Goal: Task Accomplishment & Management: Use online tool/utility

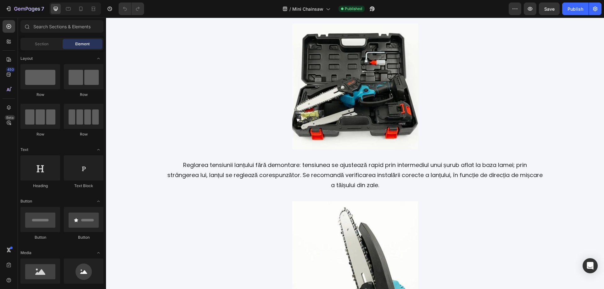
scroll to position [1030, 0]
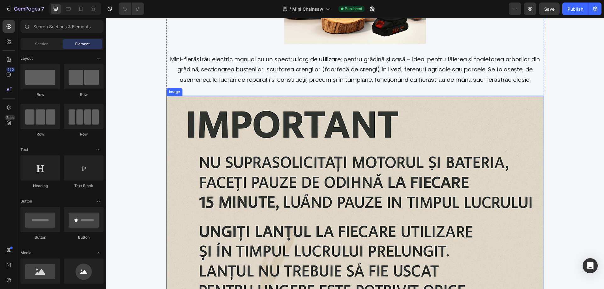
click at [329, 194] on img at bounding box center [355, 285] width 378 height 378
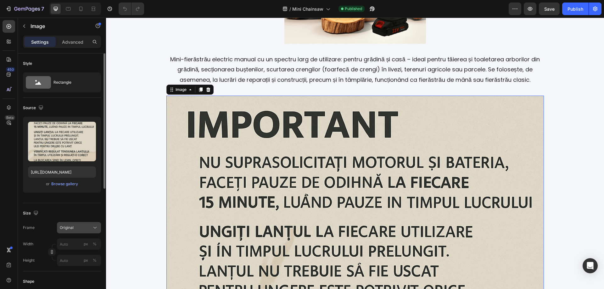
click at [85, 224] on button "Original" at bounding box center [79, 227] width 44 height 11
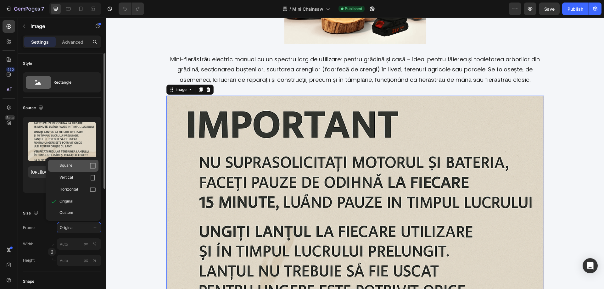
click at [77, 165] on div "Square" at bounding box center [77, 166] width 36 height 6
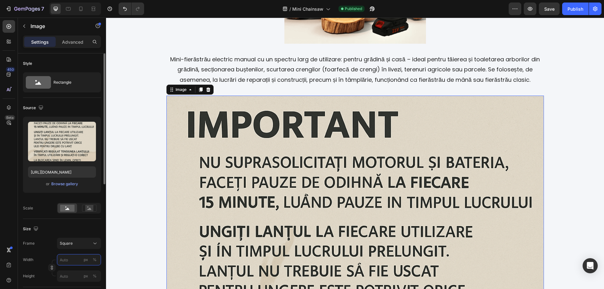
click at [72, 260] on input "px %" at bounding box center [79, 259] width 44 height 11
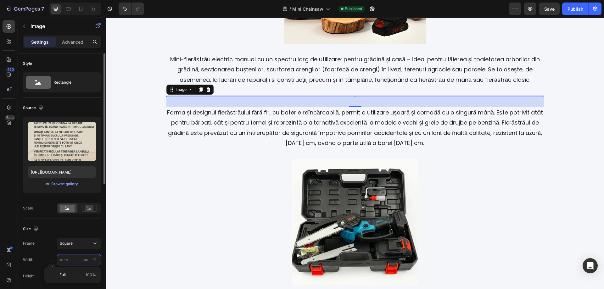
type input "4"
type input "45"
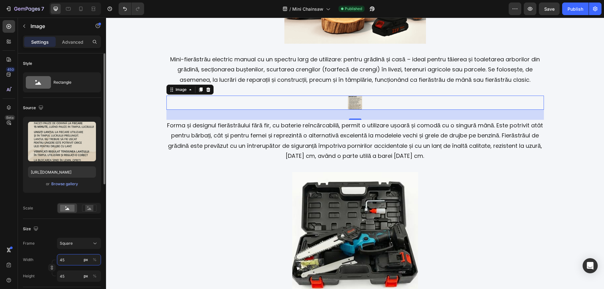
type input "450"
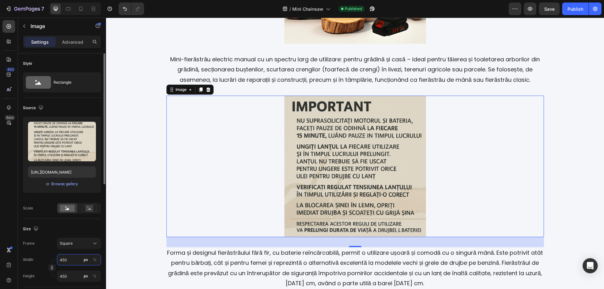
type input "450"
click at [68, 274] on input "450" at bounding box center [79, 276] width 44 height 11
click at [67, 274] on input "450" at bounding box center [79, 276] width 44 height 11
click at [80, 249] on div "Frame Custom Width 450 px % Height px %" at bounding box center [62, 260] width 78 height 44
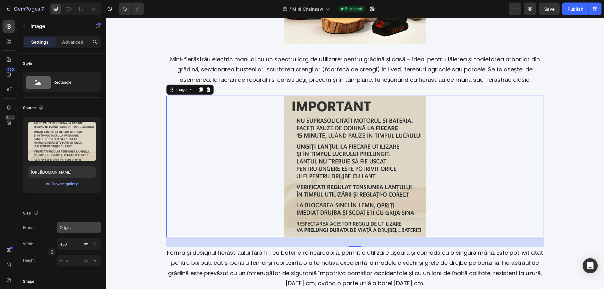
click at [91, 229] on div "Original" at bounding box center [79, 228] width 38 height 6
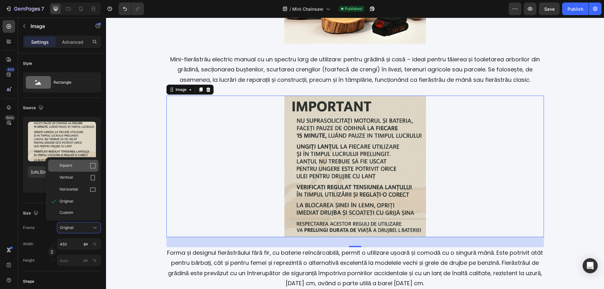
click at [74, 164] on div "Square" at bounding box center [77, 166] width 36 height 6
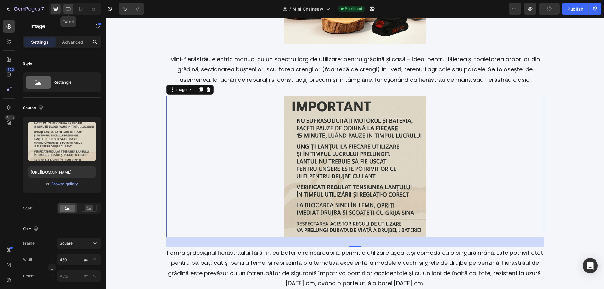
click at [69, 10] on icon at bounding box center [68, 8] width 5 height 3
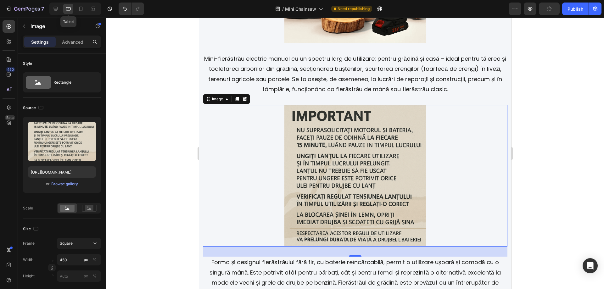
scroll to position [1096, 0]
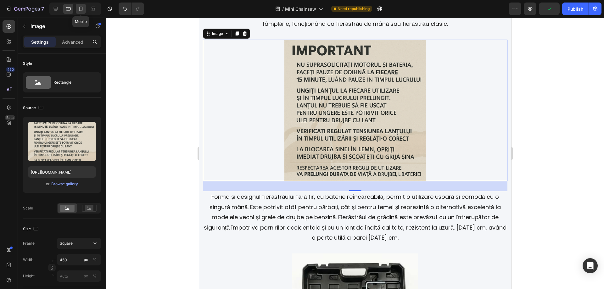
click at [82, 10] on icon at bounding box center [80, 9] width 3 height 4
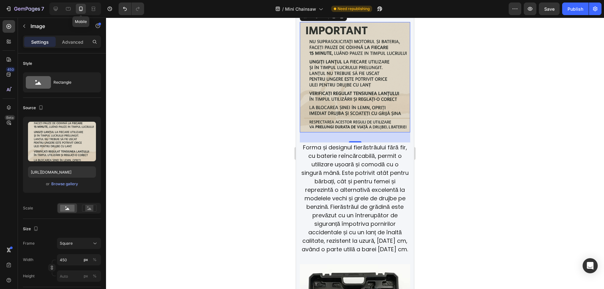
scroll to position [1064, 0]
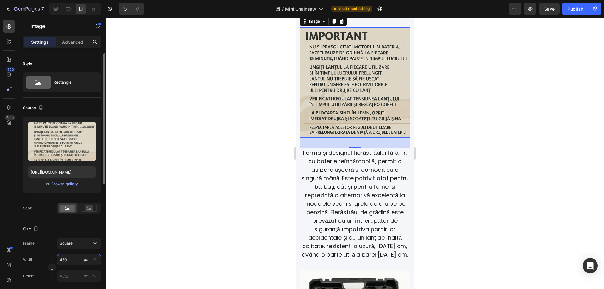
click at [73, 254] on input "450" at bounding box center [79, 259] width 44 height 11
click at [476, 133] on div at bounding box center [355, 154] width 498 height 272
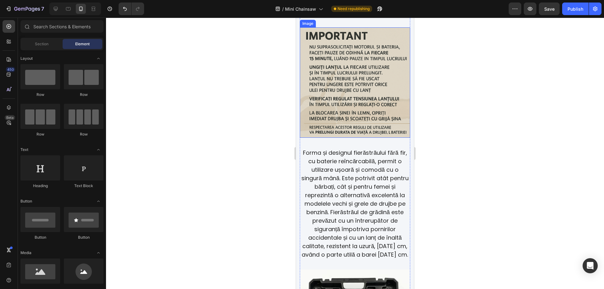
click at [351, 91] on img at bounding box center [355, 82] width 110 height 110
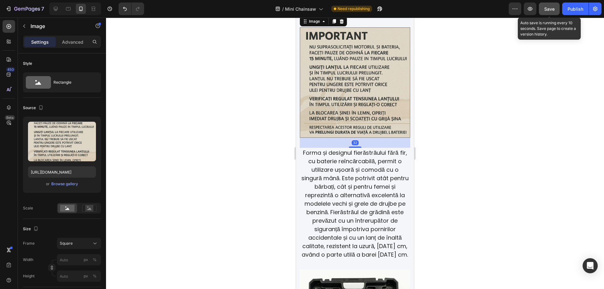
click at [549, 6] on div "Save" at bounding box center [549, 9] width 10 height 7
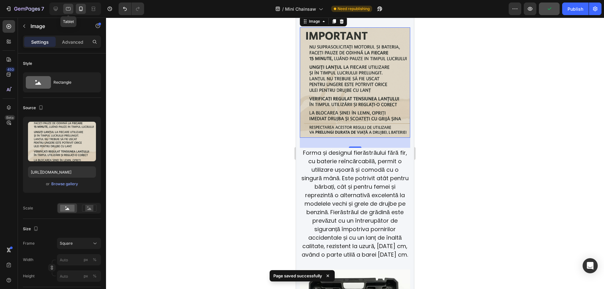
click at [70, 11] on icon at bounding box center [68, 9] width 6 height 6
type input "450"
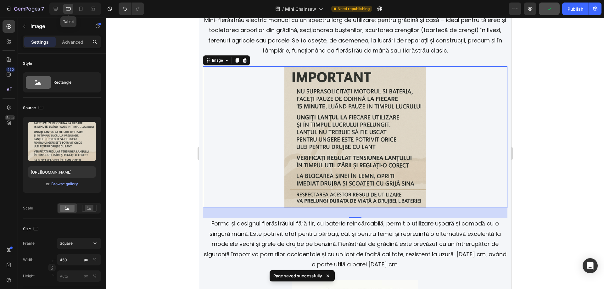
scroll to position [1096, 0]
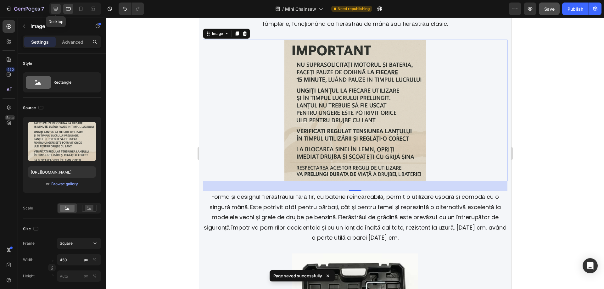
click at [53, 9] on icon at bounding box center [56, 9] width 6 height 6
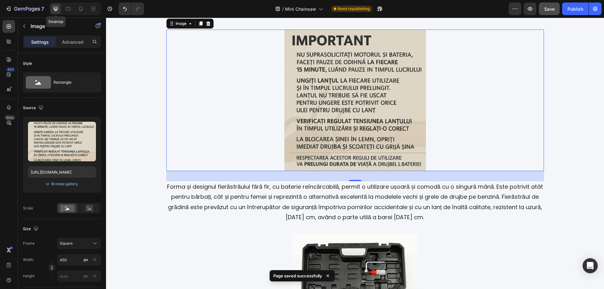
scroll to position [1086, 0]
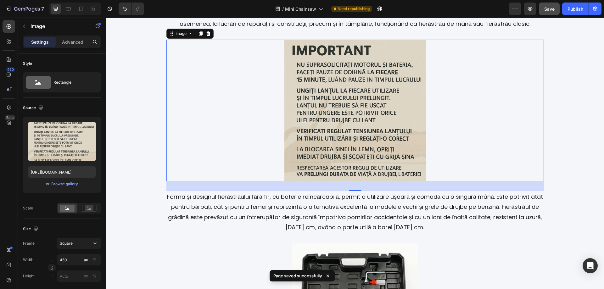
click at [580, 8] on div "Publish" at bounding box center [576, 9] width 16 height 7
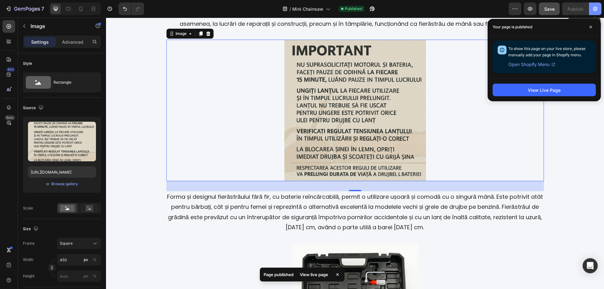
click at [595, 6] on icon "button" at bounding box center [595, 9] width 6 height 6
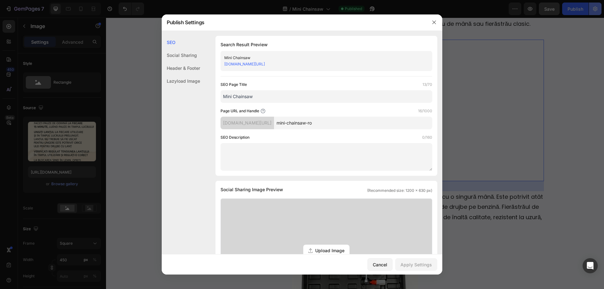
click at [595, 8] on div at bounding box center [302, 144] width 604 height 289
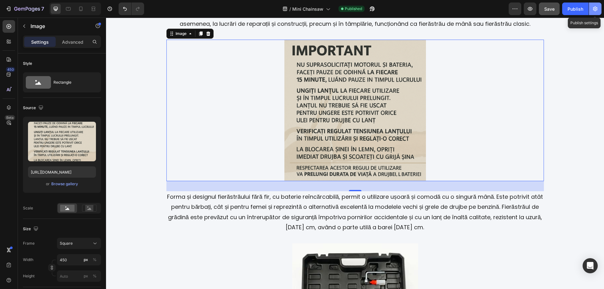
click at [595, 8] on icon "button" at bounding box center [595, 9] width 6 height 6
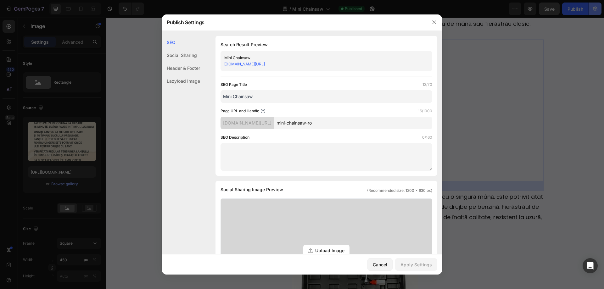
click at [595, 8] on div at bounding box center [302, 144] width 604 height 289
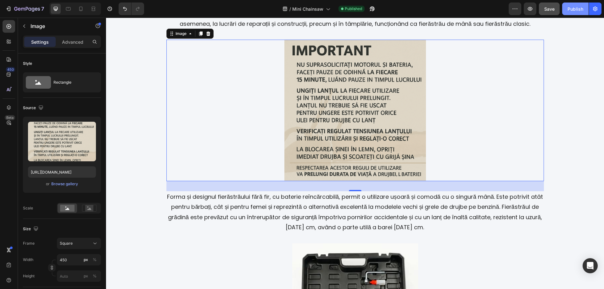
click at [574, 10] on div "Publish" at bounding box center [576, 9] width 16 height 7
click at [597, 10] on icon "button" at bounding box center [595, 9] width 6 height 6
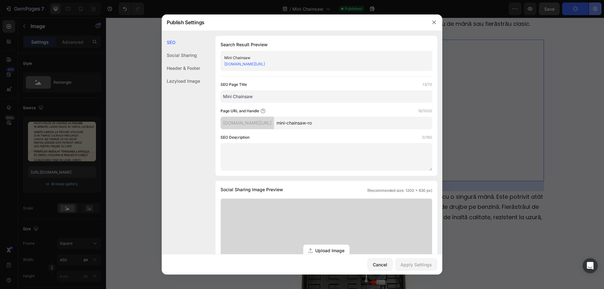
click at [597, 11] on div at bounding box center [302, 144] width 604 height 289
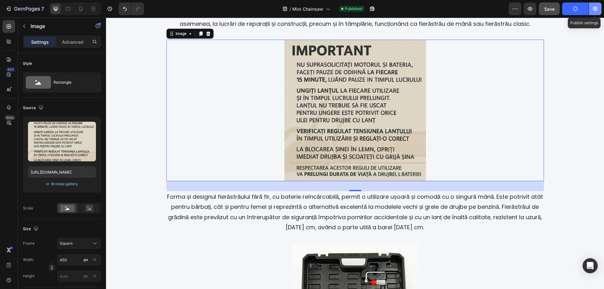
click at [597, 11] on icon "button" at bounding box center [595, 9] width 6 height 6
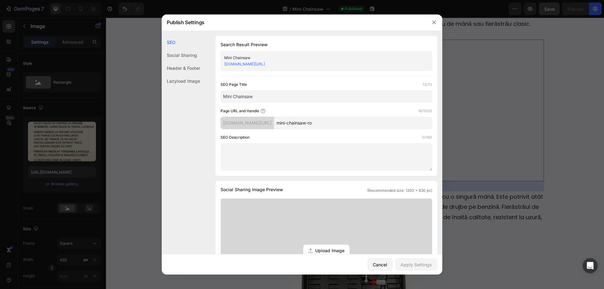
click at [597, 11] on div at bounding box center [302, 144] width 604 height 289
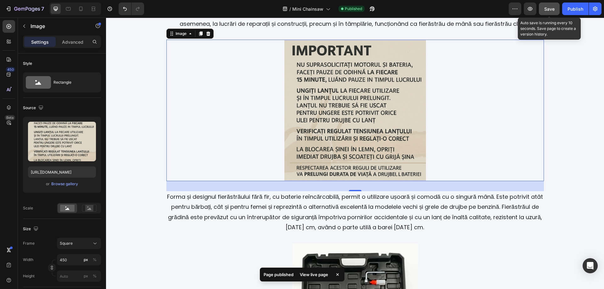
click at [548, 8] on span "Save" at bounding box center [549, 8] width 10 height 5
click at [574, 8] on div "Publish" at bounding box center [576, 9] width 16 height 7
